Goal: Information Seeking & Learning: Learn about a topic

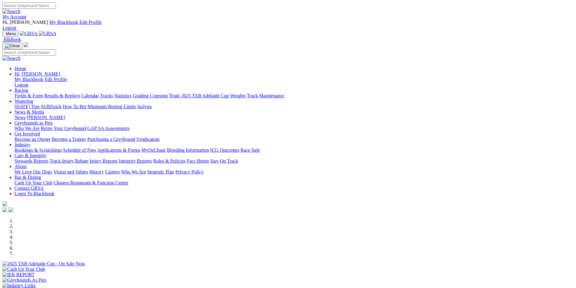
scroll to position [181, 0]
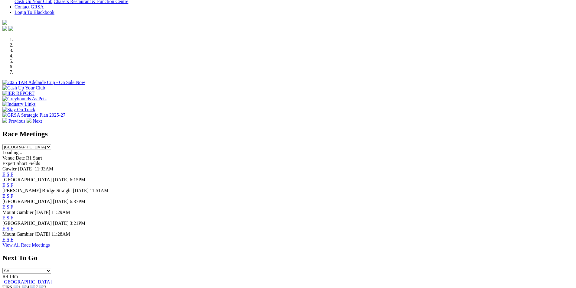
click at [13, 194] on link "F" at bounding box center [12, 196] width 3 height 5
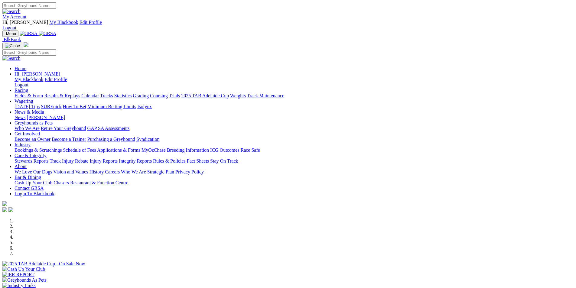
scroll to position [181, 0]
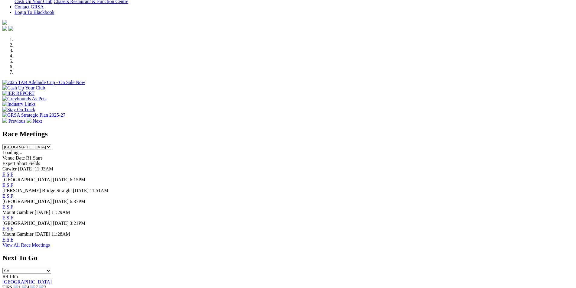
click at [5, 194] on link "E" at bounding box center [3, 196] width 3 height 5
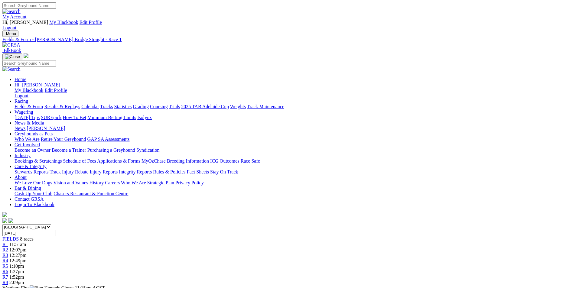
click at [254, 253] on div "R3 12:27pm" at bounding box center [287, 255] width 571 height 5
click at [24, 280] on span "2:09pm" at bounding box center [16, 282] width 15 height 5
